Goal: Task Accomplishment & Management: Manage account settings

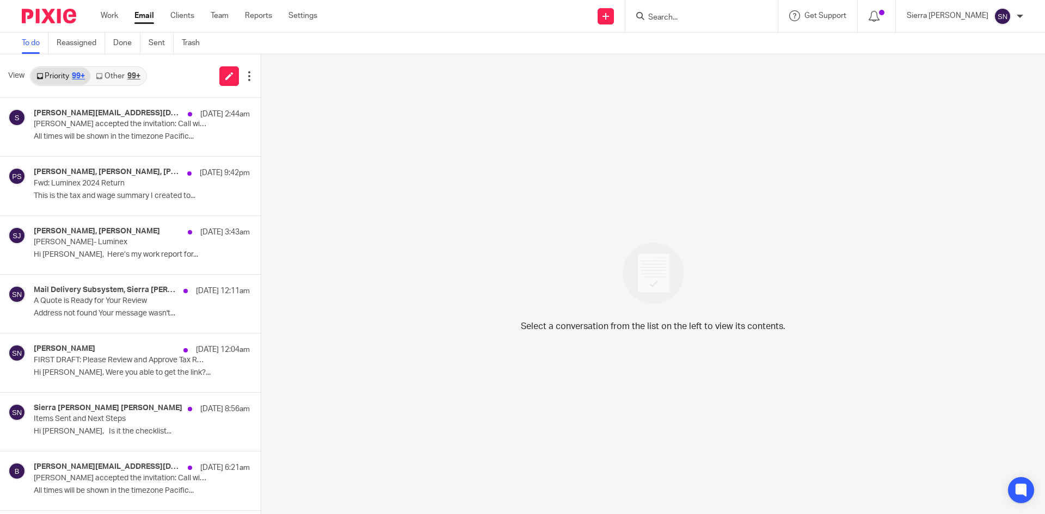
click at [143, 16] on link "Email" at bounding box center [144, 15] width 20 height 11
click at [110, 214] on div "[PERSON_NAME], [PERSON_NAME], [PERSON_NAME] [DATE] 9:42pm Fwd: Luminex 2024 Ret…" at bounding box center [130, 186] width 261 height 58
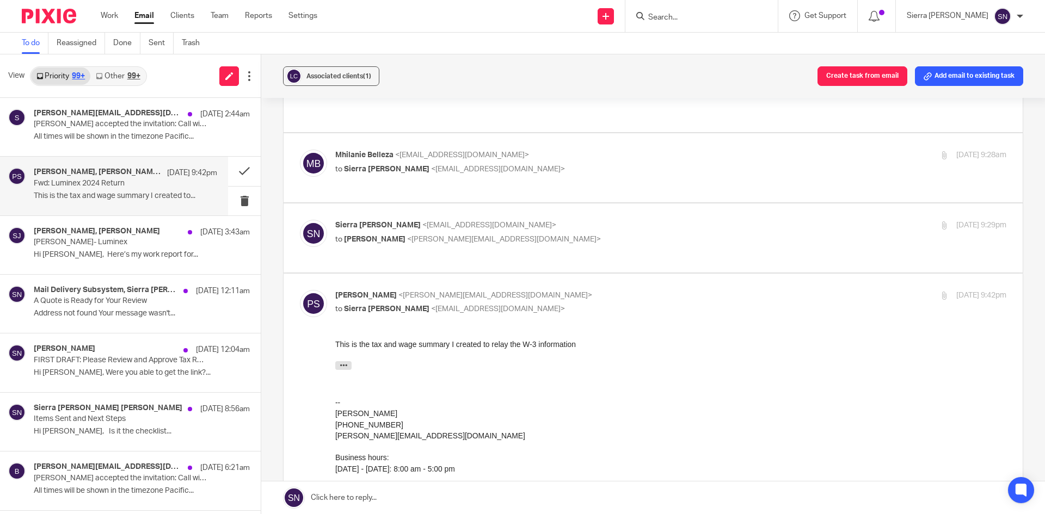
scroll to position [235, 0]
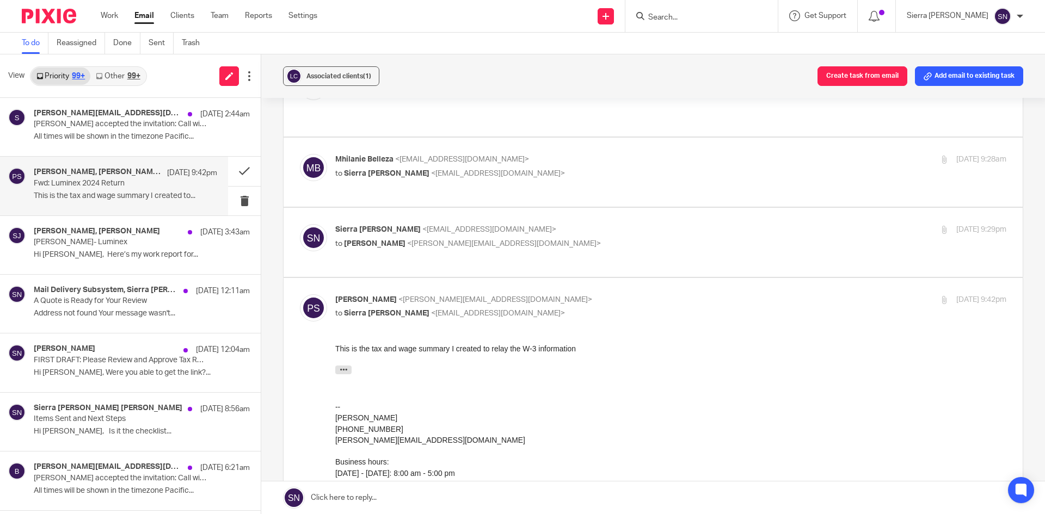
click at [535, 224] on p "Sierra [PERSON_NAME] <[EMAIL_ADDRESS][DOMAIN_NAME]>" at bounding box center [558, 229] width 447 height 11
checkbox input "true"
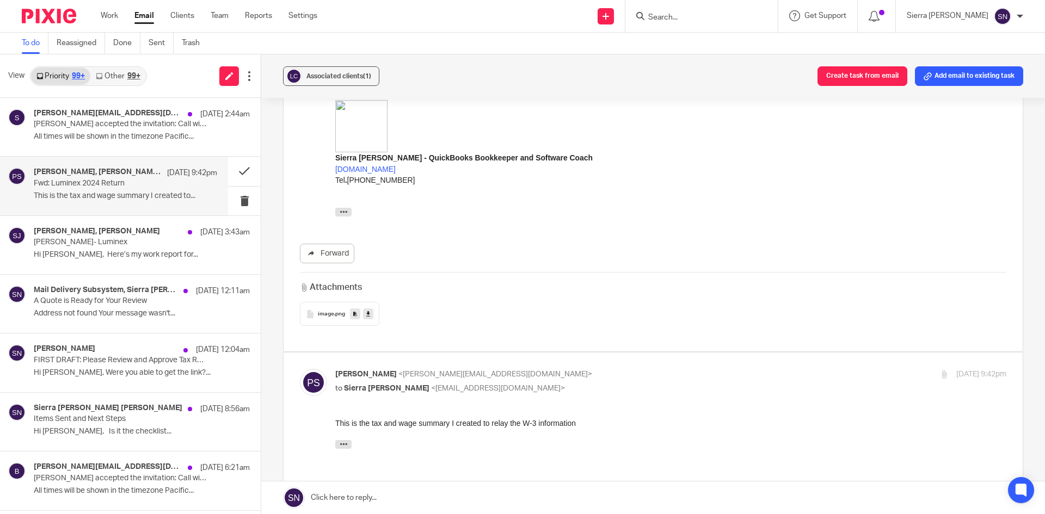
scroll to position [688, 0]
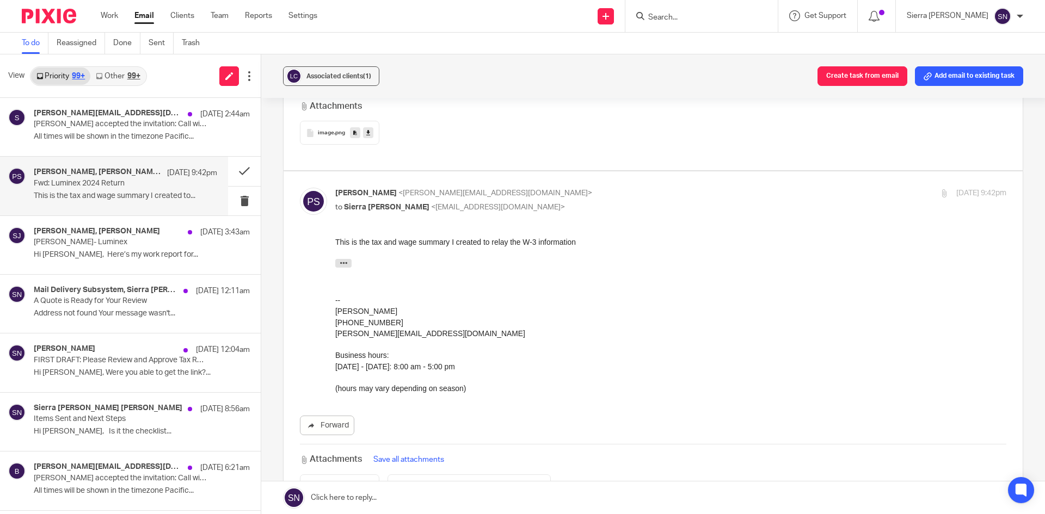
click at [538, 482] on icon at bounding box center [540, 486] width 4 height 8
